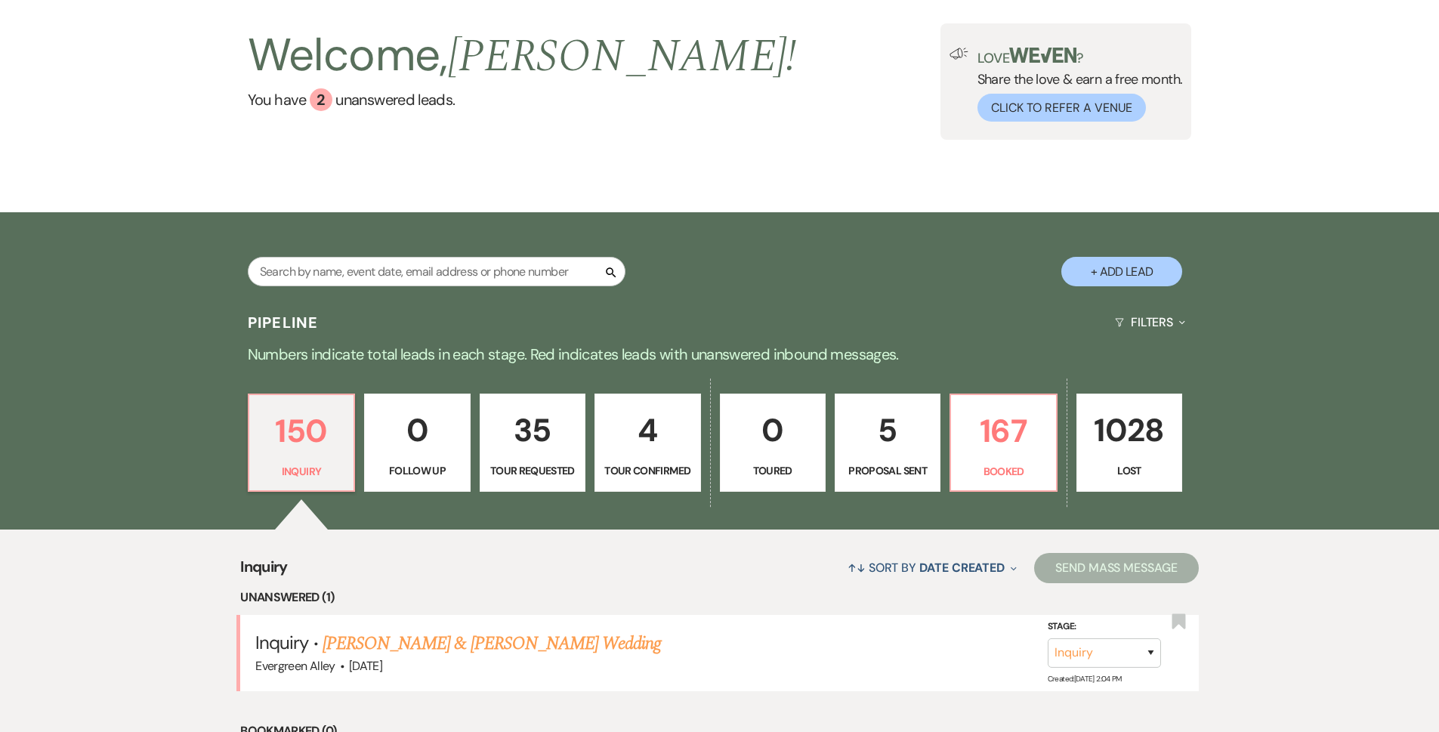
scroll to position [227, 0]
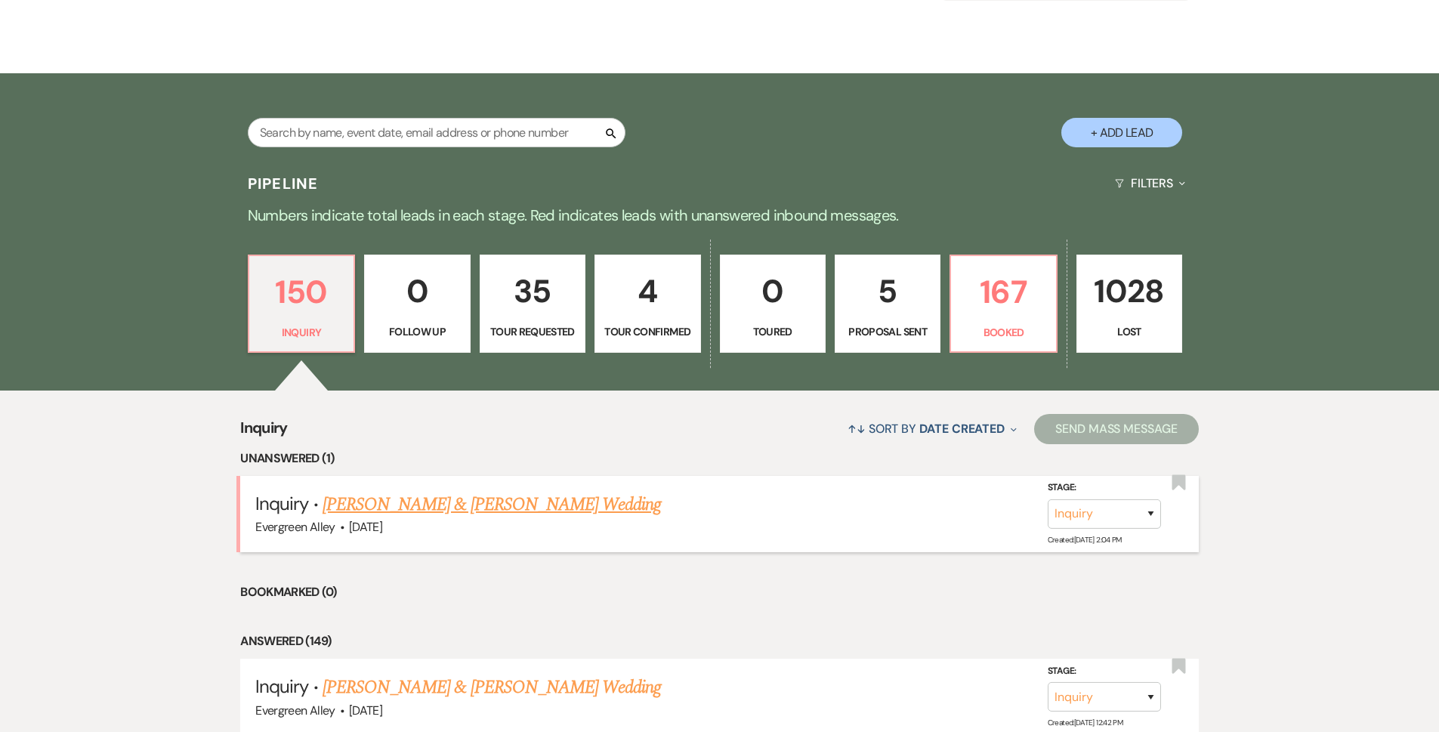
click at [450, 504] on link "[PERSON_NAME] & [PERSON_NAME] Wedding" at bounding box center [492, 504] width 338 height 27
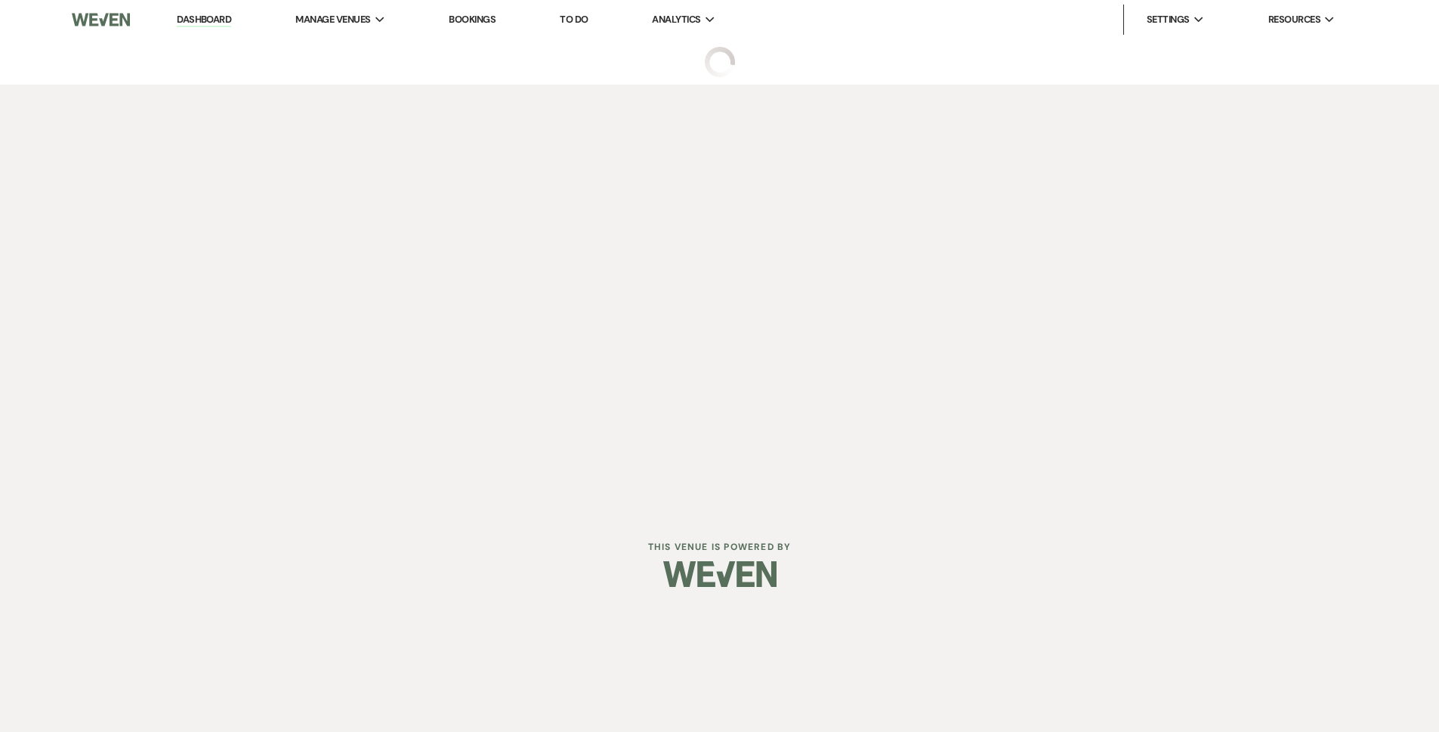
select select "5"
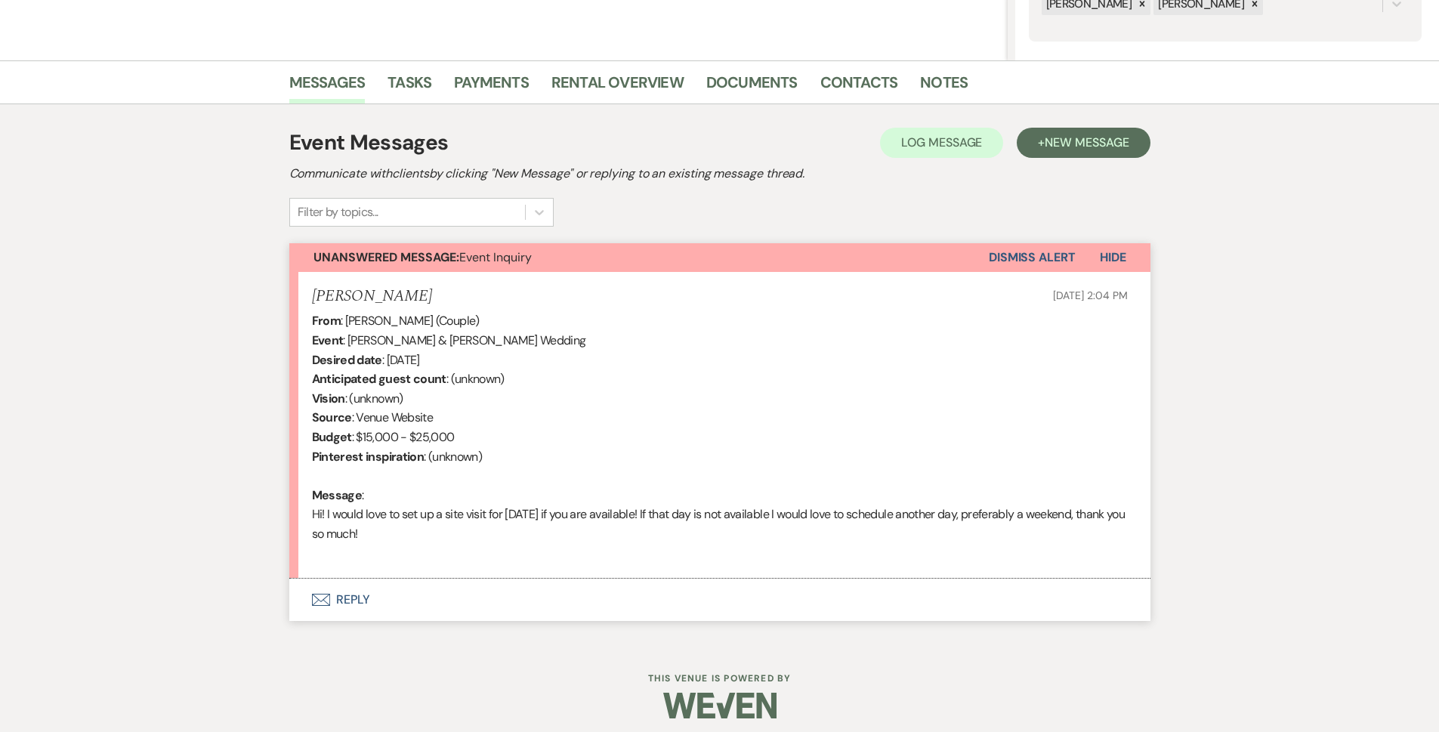
scroll to position [328, 0]
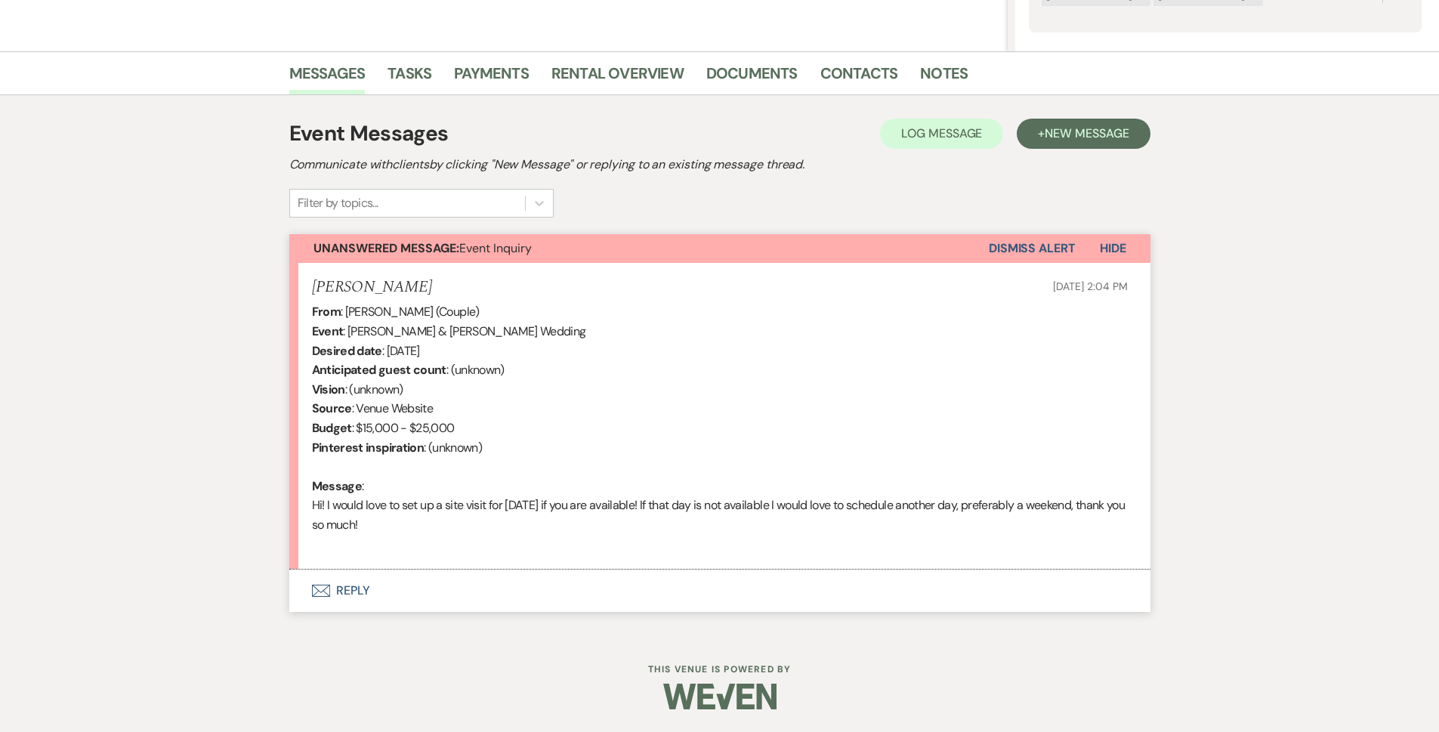
click at [366, 595] on button "Envelope Reply" at bounding box center [719, 591] width 861 height 42
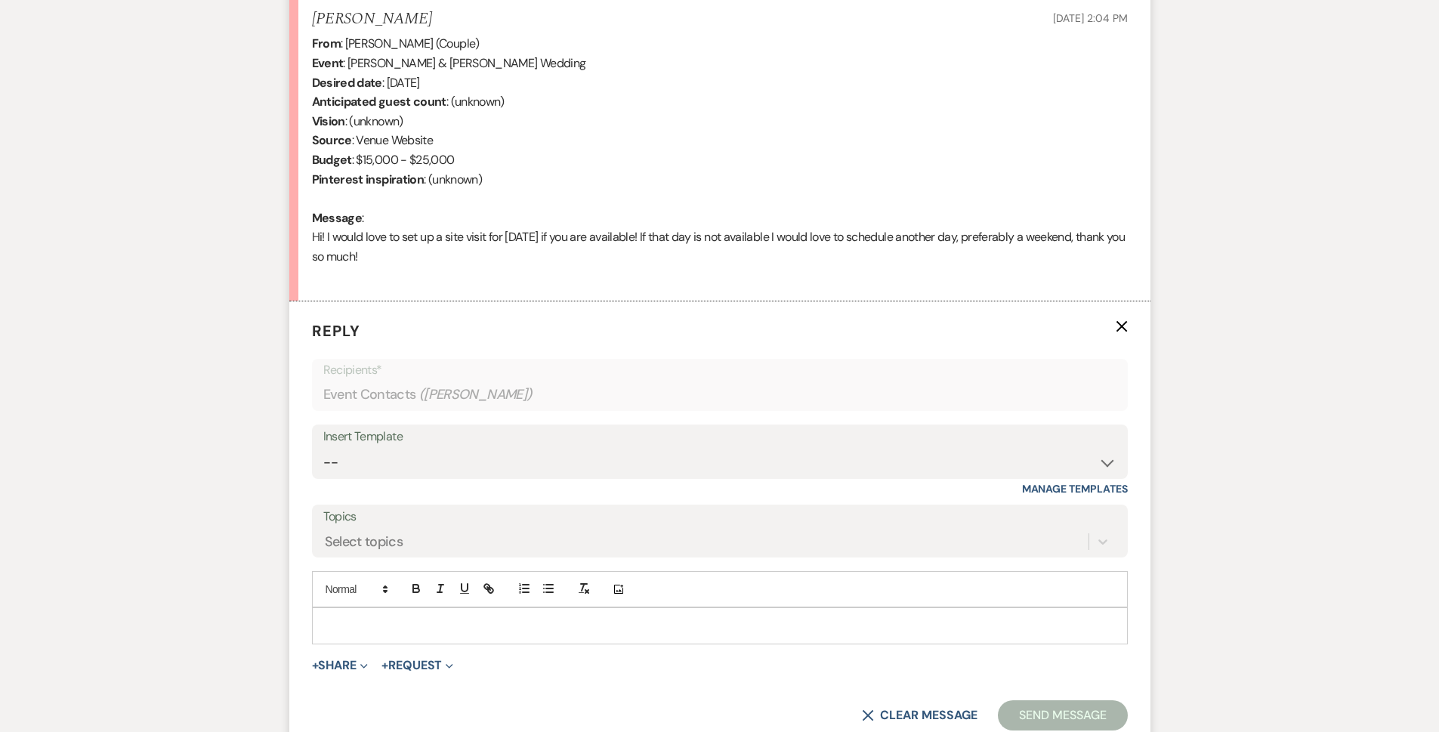
scroll to position [616, 0]
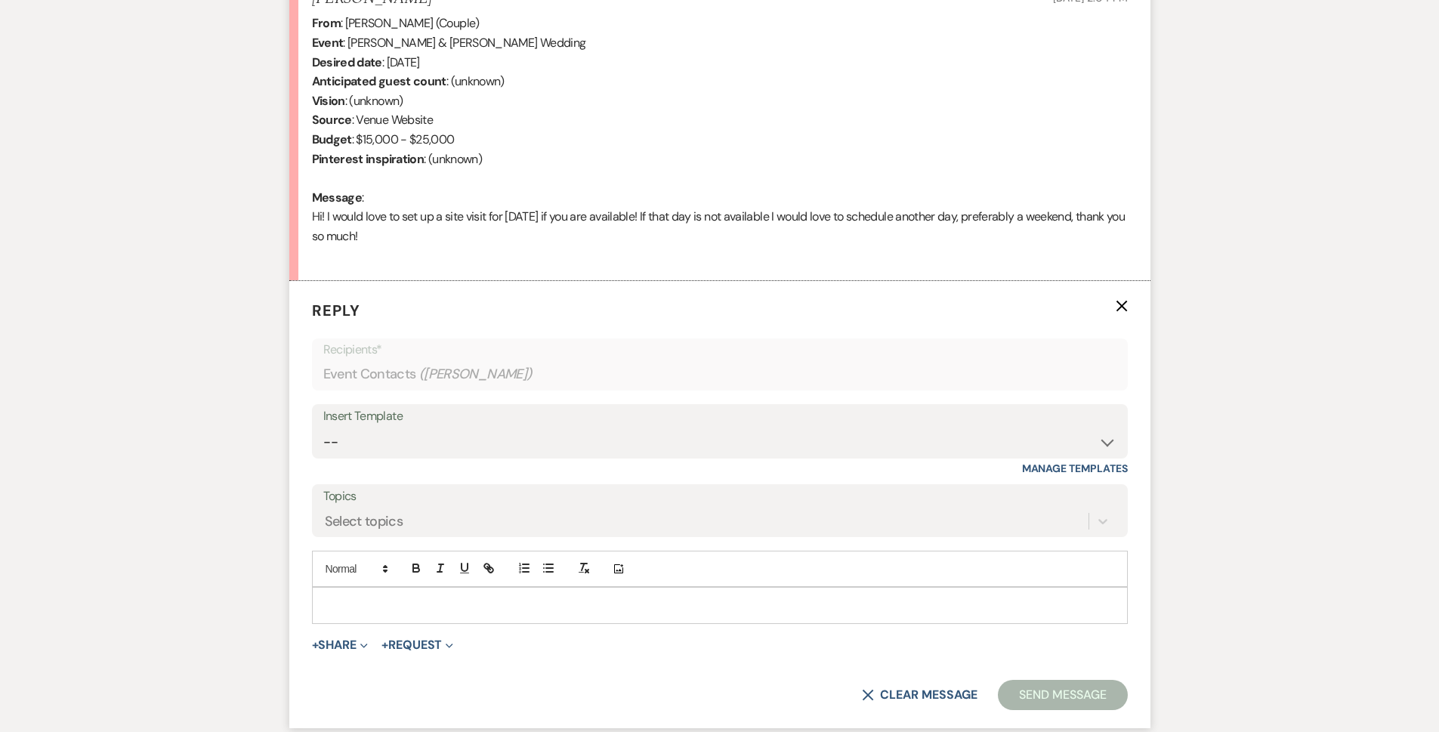
click at [385, 614] on div at bounding box center [720, 605] width 814 height 35
